Goal: Task Accomplishment & Management: Manage account settings

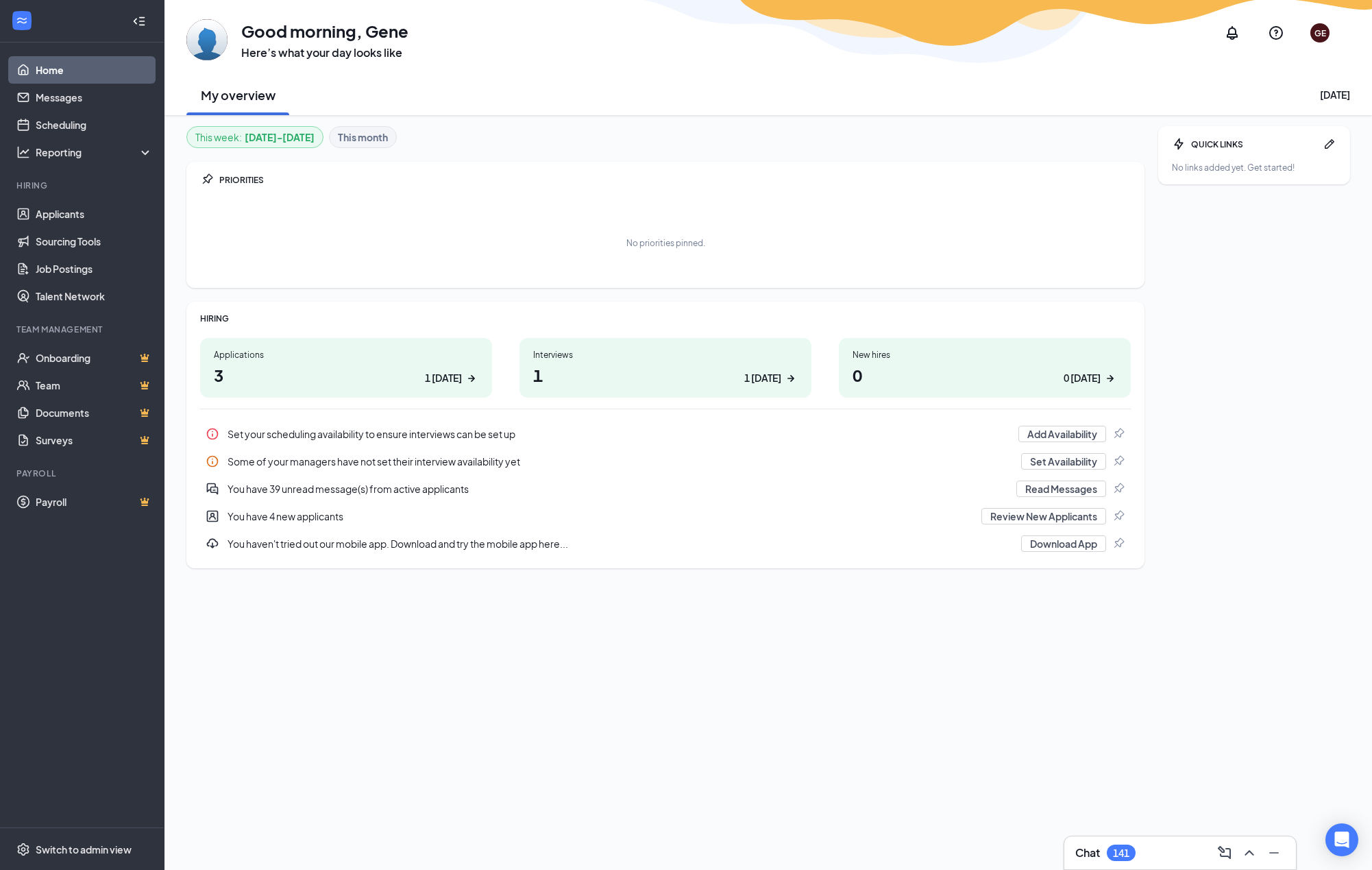
click at [398, 362] on div "Applications 3 1 today" at bounding box center [346, 367] width 292 height 60
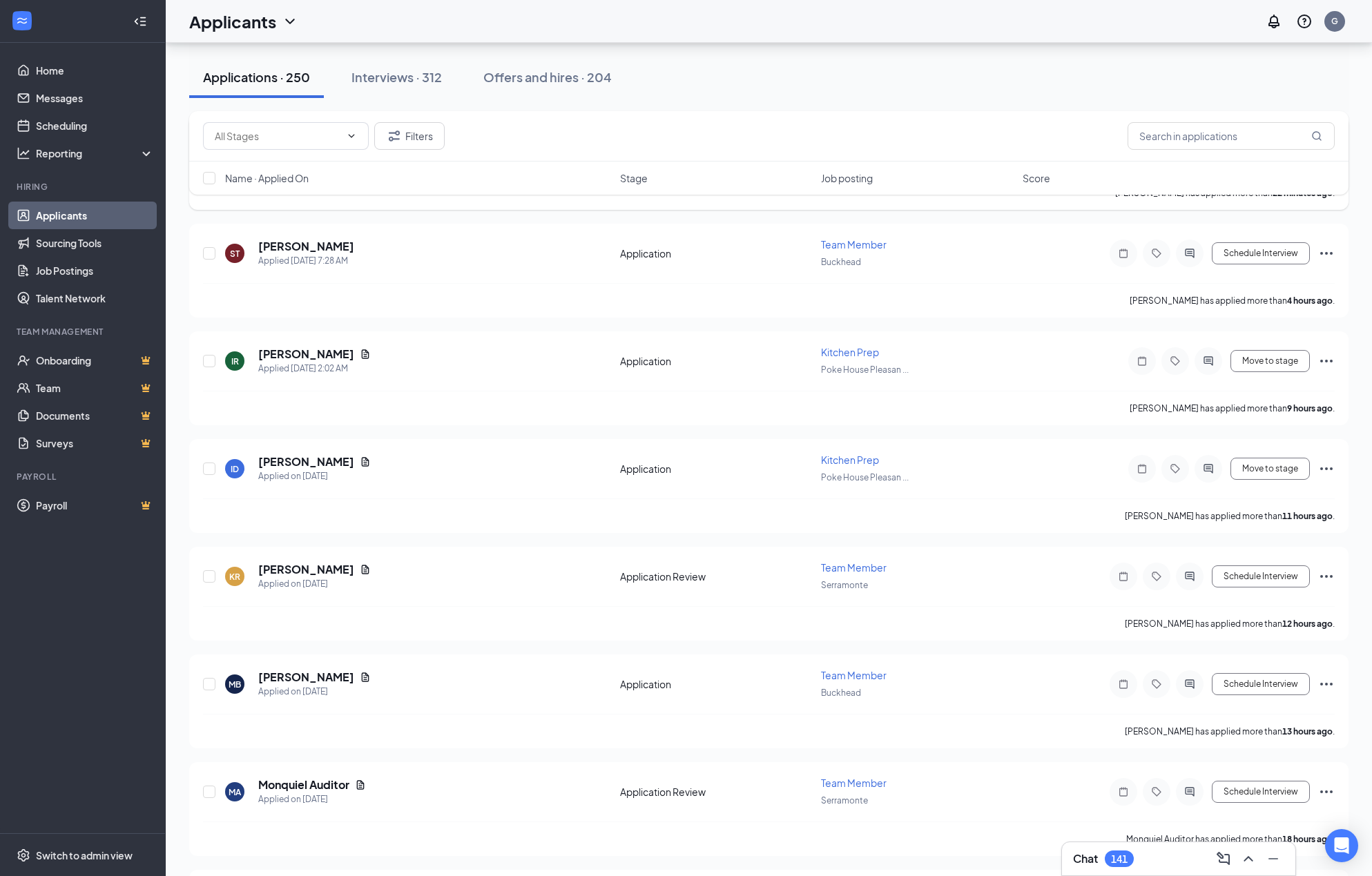
scroll to position [145, 0]
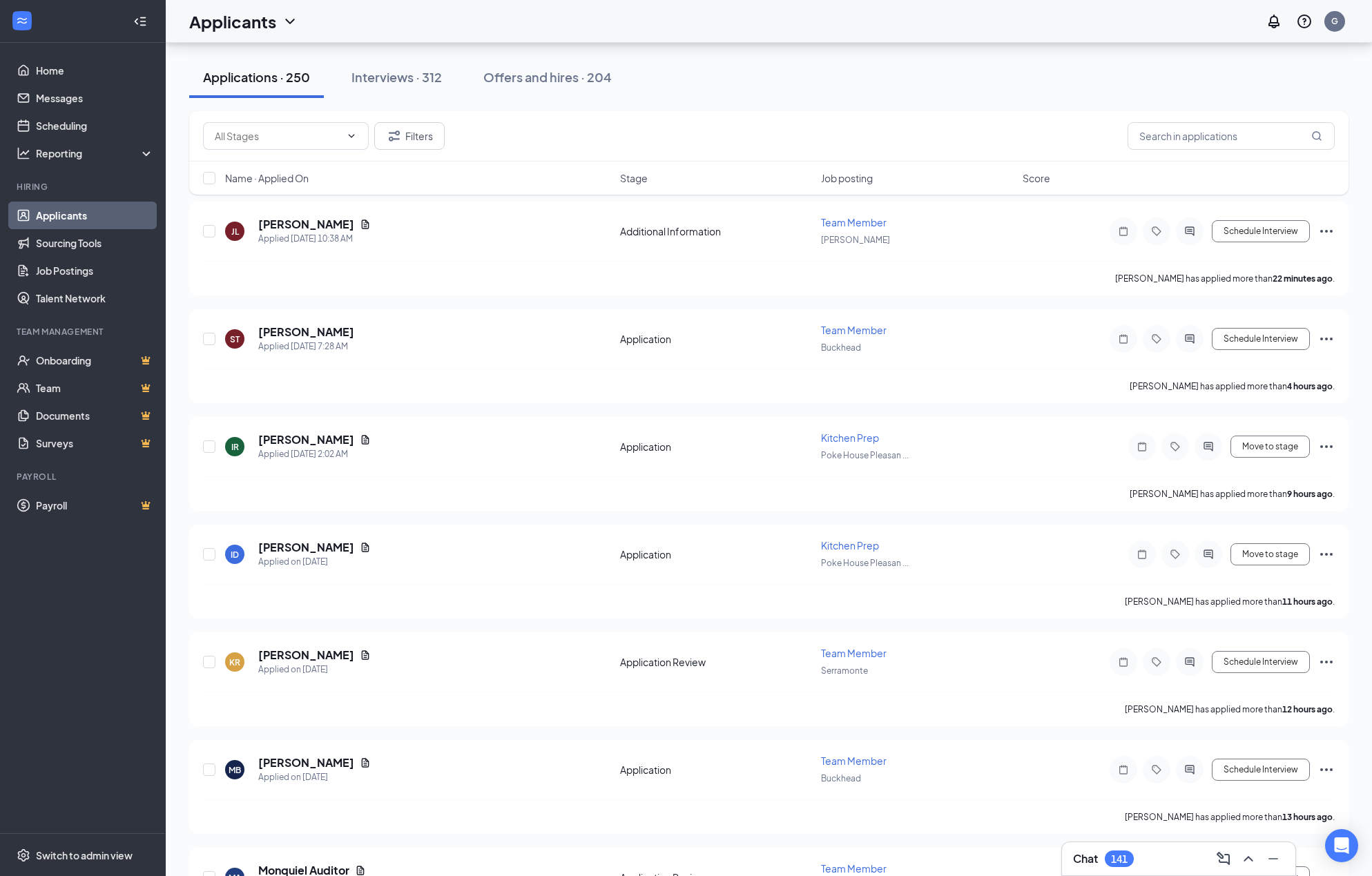
click at [1181, 111] on div "Filters" at bounding box center [769, 136] width 1159 height 50
click at [1201, 129] on input "text" at bounding box center [1232, 136] width 207 height 27
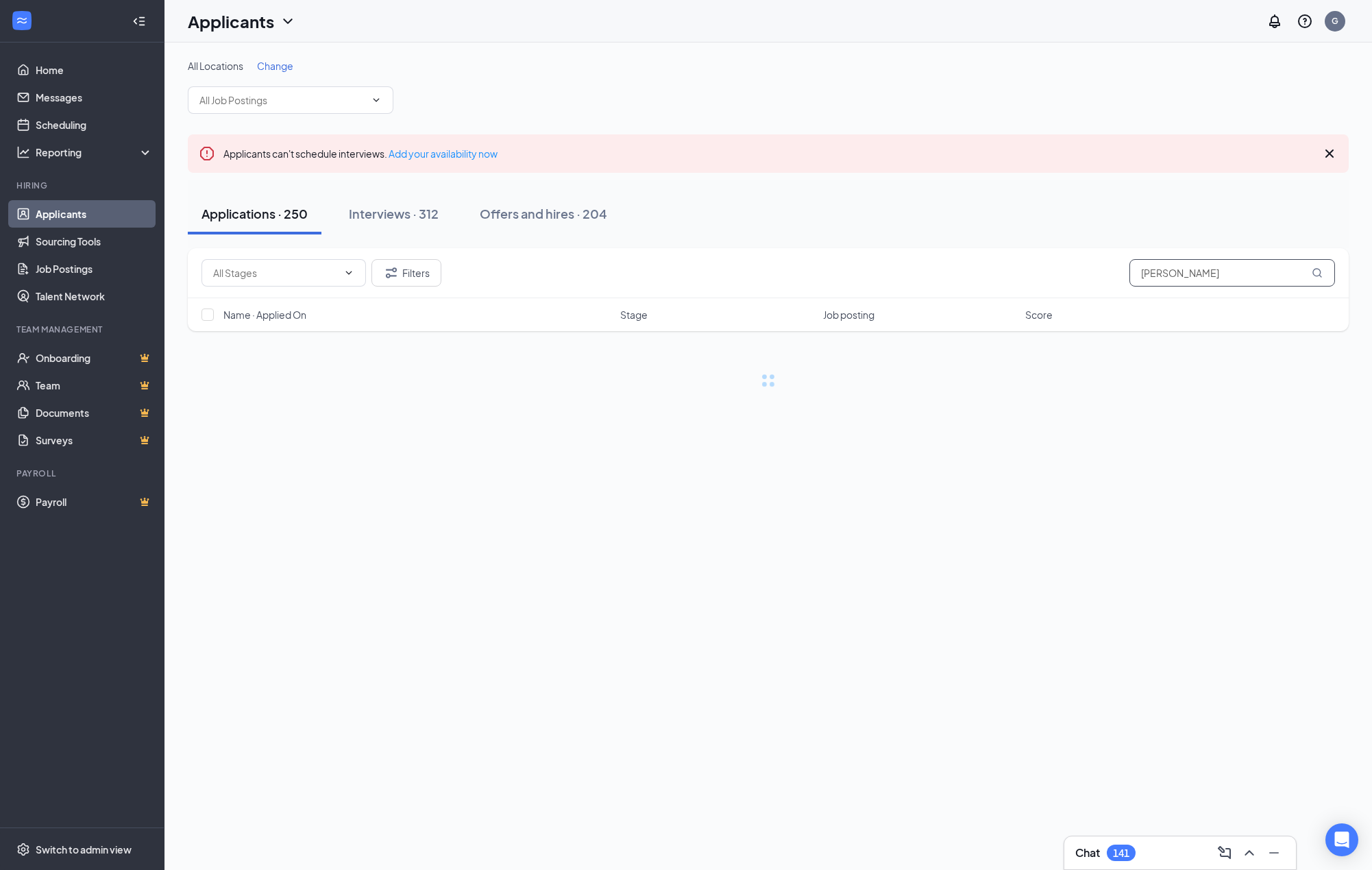
type input "[PERSON_NAME]"
click at [1213, 272] on input "[PERSON_NAME]" at bounding box center [1233, 273] width 206 height 27
click at [425, 211] on div "Interviews · 2 / 312" at bounding box center [422, 213] width 108 height 17
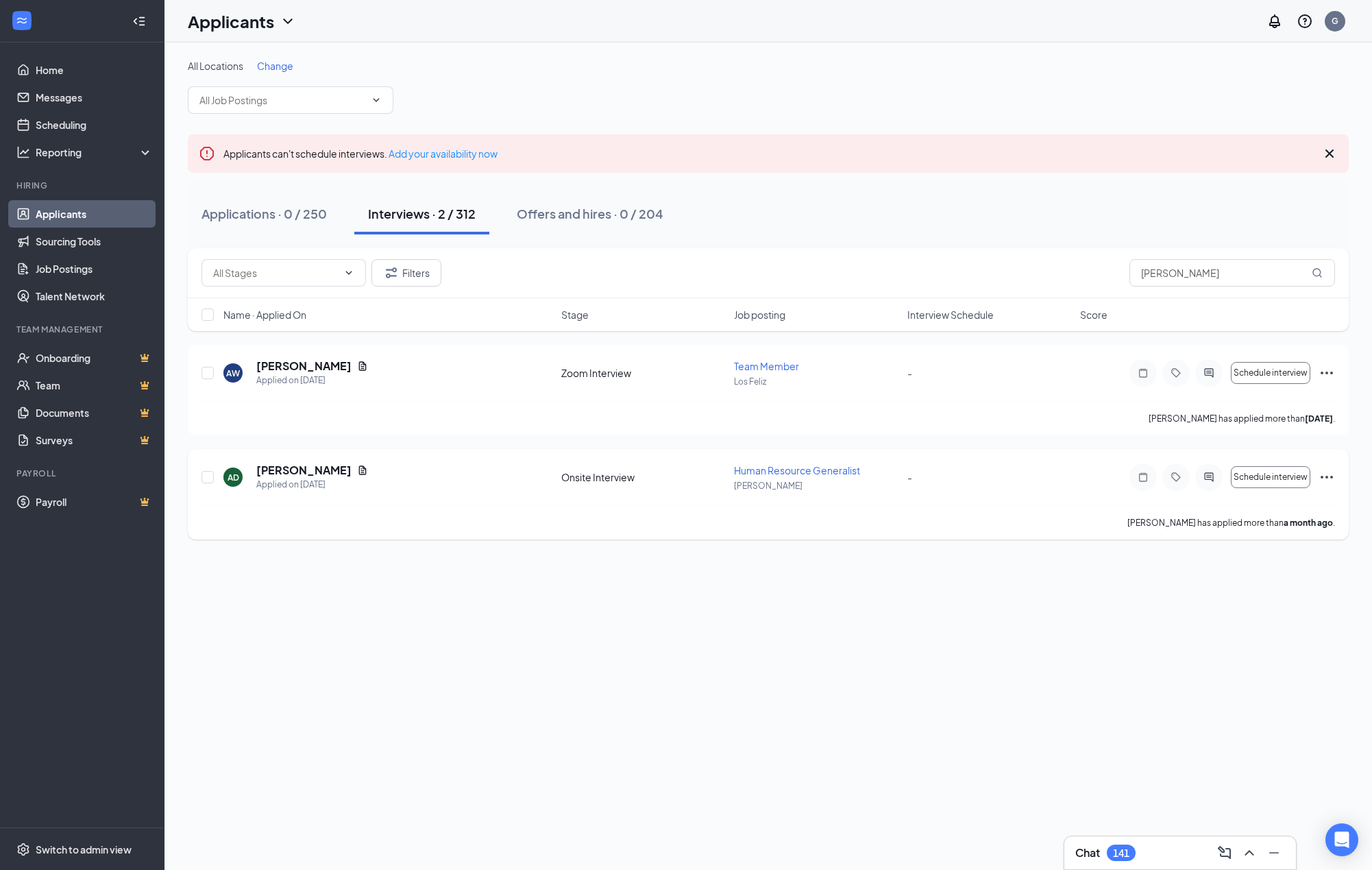
click at [786, 468] on span "Human Resource Generalist" at bounding box center [797, 470] width 126 height 13
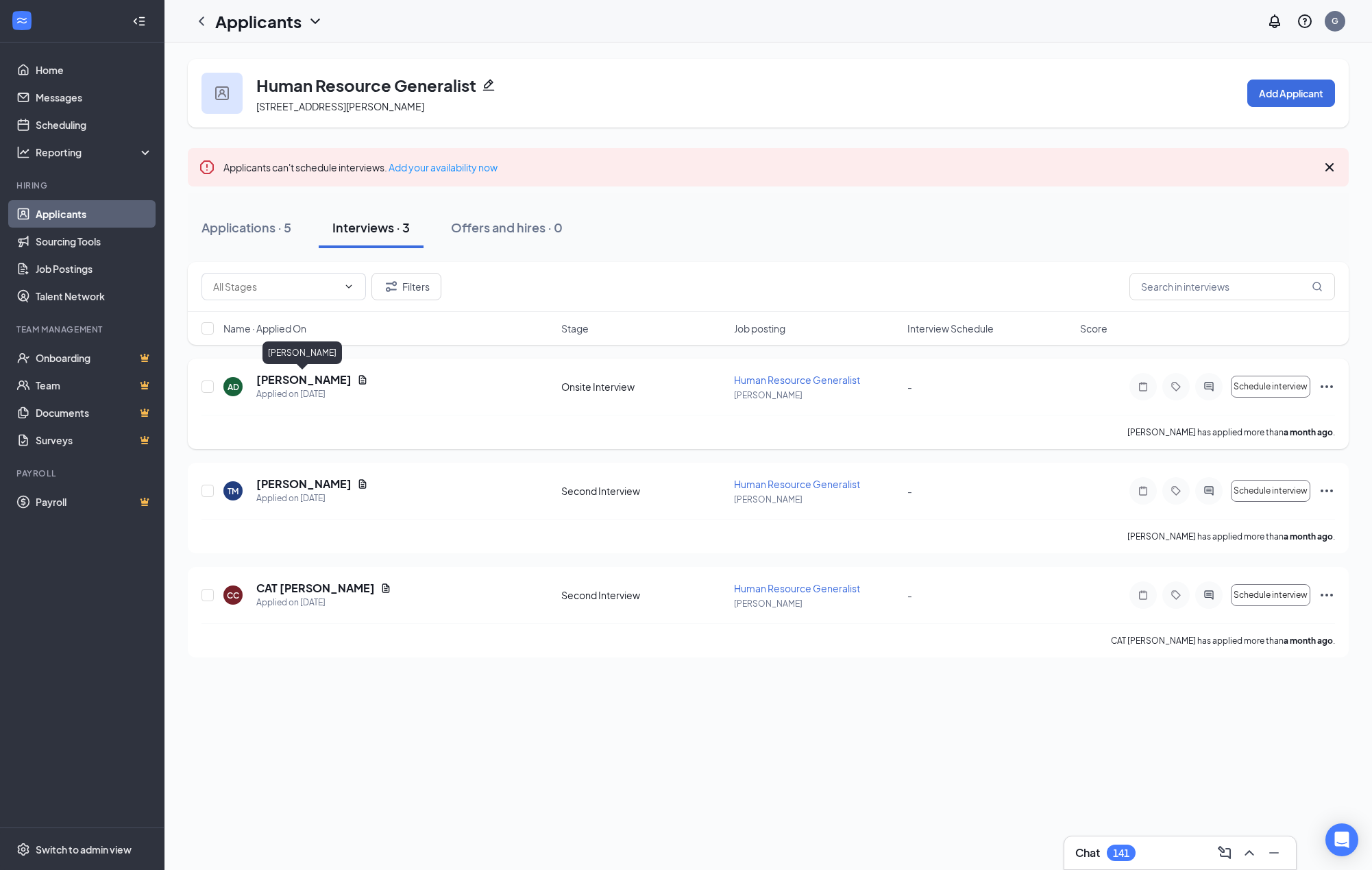
click at [306, 375] on h5 "[PERSON_NAME]" at bounding box center [304, 380] width 95 height 15
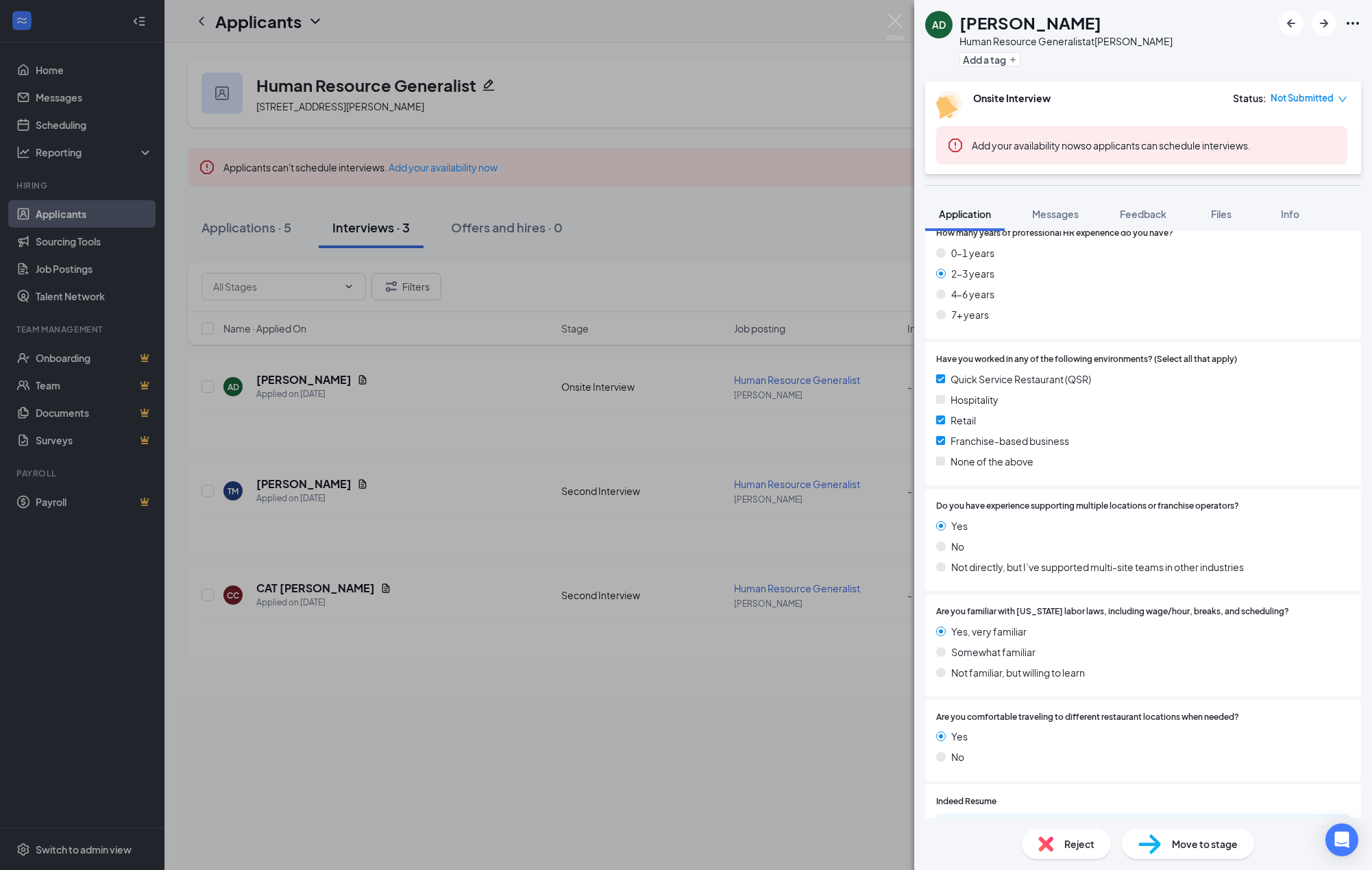
scroll to position [615, 0]
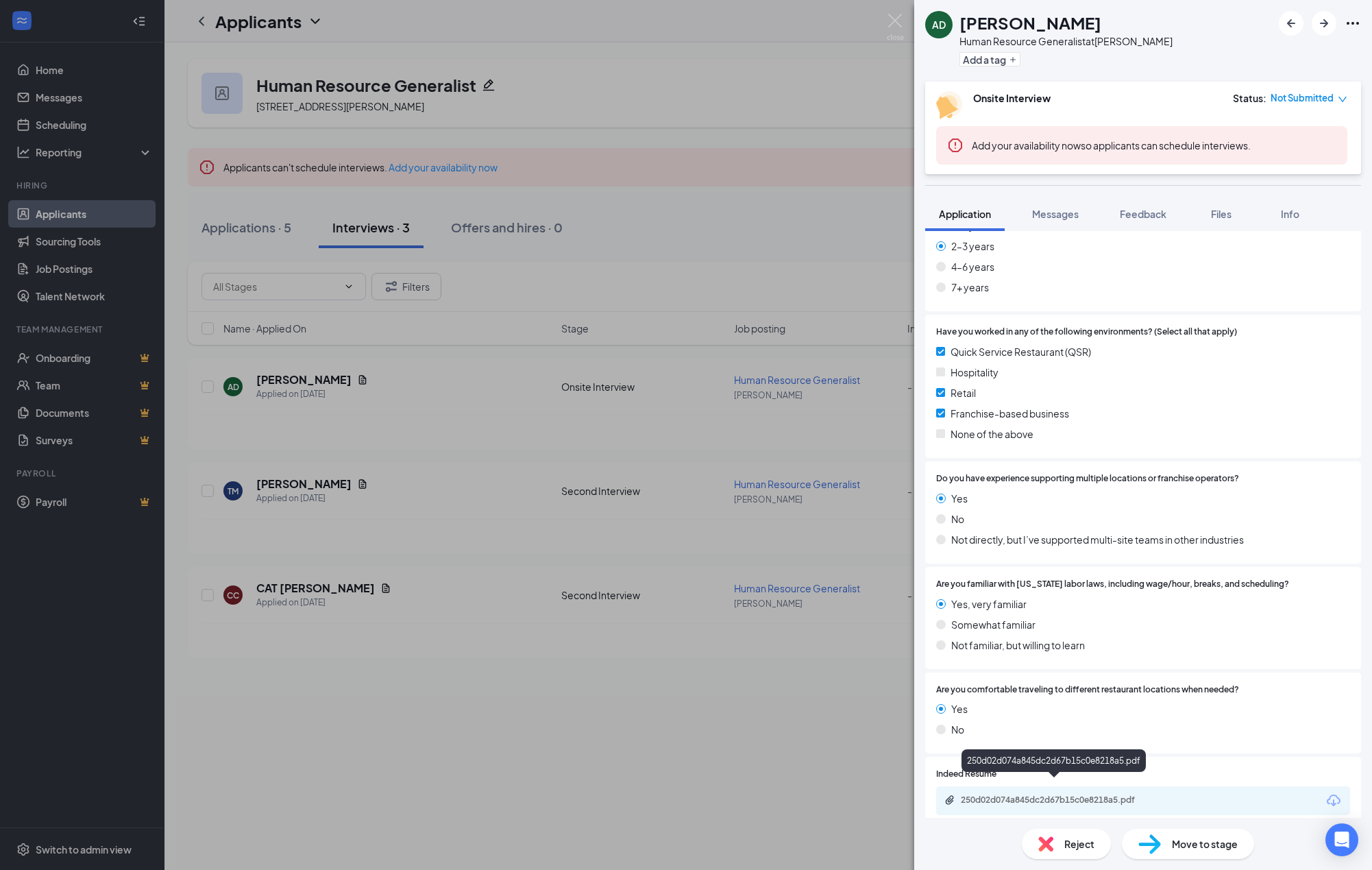
click at [1110, 794] on div "250d02d074a845dc2d67b15c0e8218a5.pdf" at bounding box center [1056, 799] width 192 height 11
